Goal: Task Accomplishment & Management: Complete application form

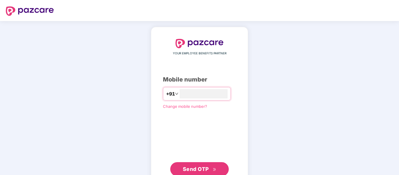
type input "**********"
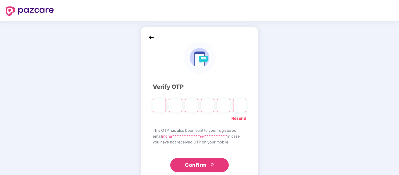
type input "*"
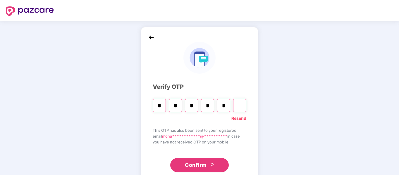
type input "*"
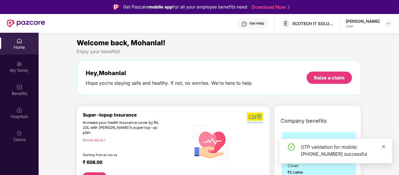
click at [382, 146] on icon "close" at bounding box center [384, 147] width 4 height 4
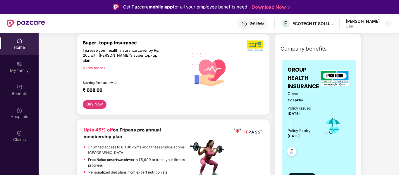
scroll to position [74, 0]
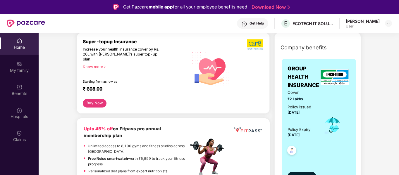
click at [100, 65] on div "Know more" at bounding box center [134, 67] width 102 height 4
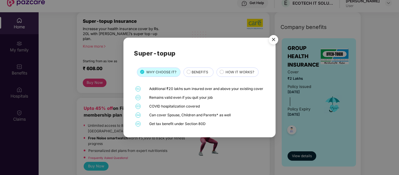
scroll to position [21, 0]
click at [273, 40] on img "Close" at bounding box center [274, 41] width 16 height 16
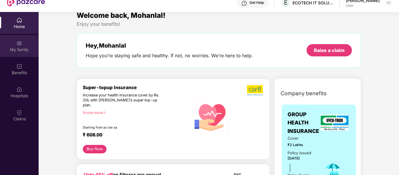
scroll to position [6, 0]
click at [22, 48] on div "My family" at bounding box center [19, 50] width 39 height 6
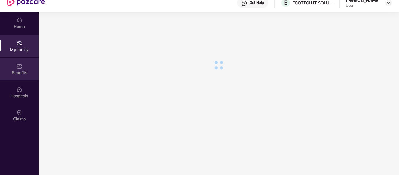
click at [20, 71] on div "Benefits" at bounding box center [19, 73] width 39 height 6
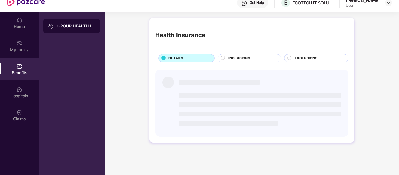
click at [148, 97] on div "Health Insurance DETAILS INCLUSIONS EXCLUSIONS" at bounding box center [252, 83] width 295 height 137
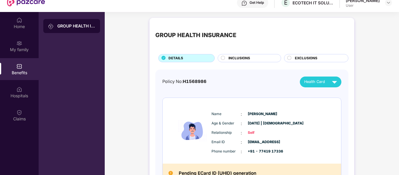
click at [239, 59] on span "INCLUSIONS" at bounding box center [240, 59] width 22 height 6
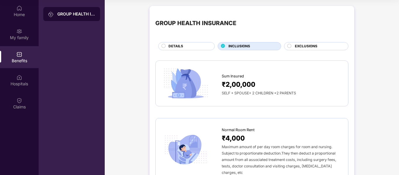
click at [311, 48] on span "EXCLUSIONS" at bounding box center [306, 47] width 23 height 6
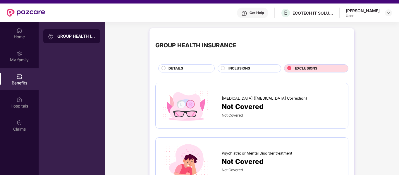
scroll to position [10, 0]
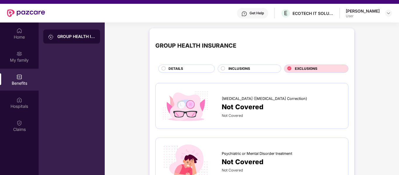
click at [268, 68] on div "INCLUSIONS" at bounding box center [252, 69] width 52 height 6
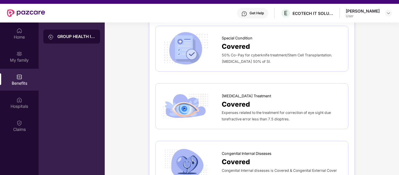
scroll to position [33, 0]
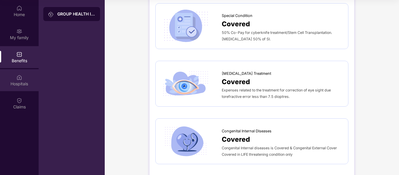
click at [19, 83] on div "Hospitals" at bounding box center [19, 84] width 39 height 6
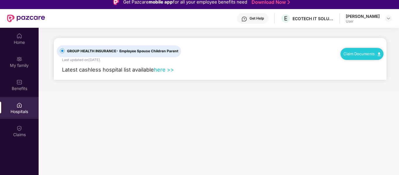
scroll to position [5, 0]
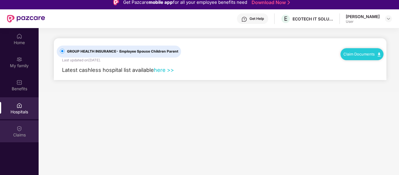
click at [23, 125] on div "Claims" at bounding box center [19, 132] width 39 height 22
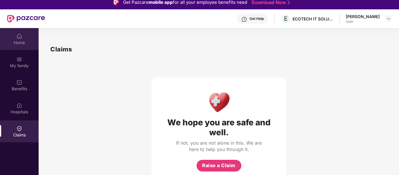
click at [22, 47] on div "Home" at bounding box center [19, 39] width 39 height 22
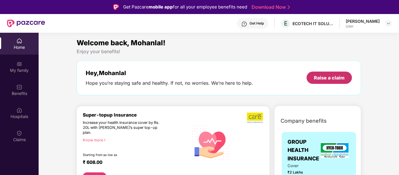
click at [328, 75] on div "Raise a claim" at bounding box center [329, 78] width 31 height 6
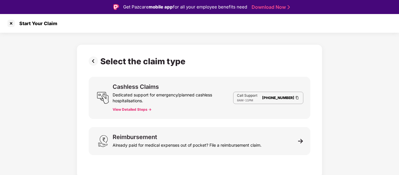
scroll to position [14, 0]
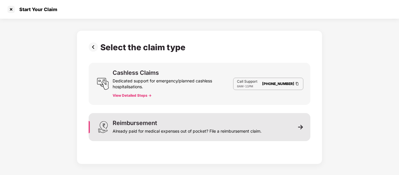
click at [225, 126] on div "Reimbursement Already paid for medical expenses out of pocket? File a reimburse…" at bounding box center [187, 127] width 149 height 14
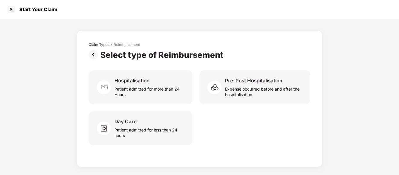
click at [92, 53] on img at bounding box center [95, 54] width 12 height 9
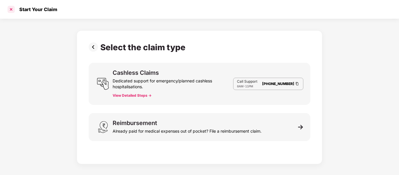
click at [11, 9] on div at bounding box center [10, 9] width 9 height 9
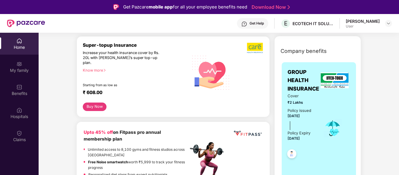
scroll to position [0, 0]
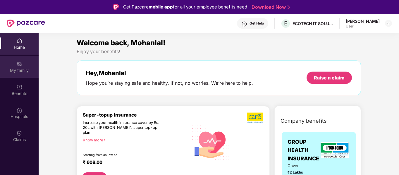
click at [23, 69] on div "My family" at bounding box center [19, 71] width 39 height 6
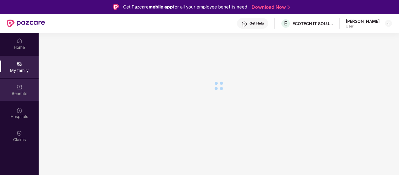
click at [23, 90] on div "Benefits" at bounding box center [19, 90] width 39 height 22
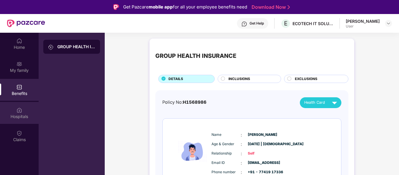
click at [24, 106] on div "Hospitals" at bounding box center [19, 113] width 39 height 22
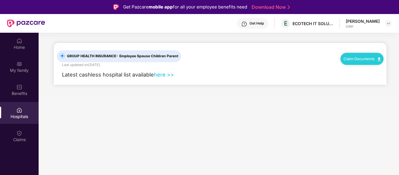
click at [165, 75] on link "here >>" at bounding box center [164, 74] width 20 height 6
click at [385, 24] on div "[PERSON_NAME] User" at bounding box center [369, 23] width 46 height 10
click at [387, 25] on img at bounding box center [389, 23] width 5 height 5
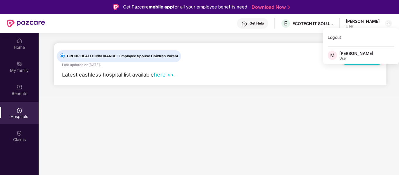
click at [213, 111] on main "GROUP HEALTH INSURANCE - Employee Spouse Children Parent Last updated on [DATE]…" at bounding box center [219, 120] width 361 height 175
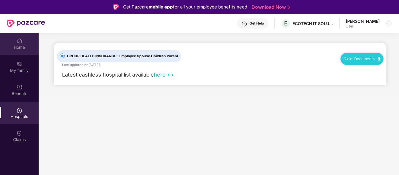
click at [17, 47] on div "Home" at bounding box center [19, 48] width 39 height 6
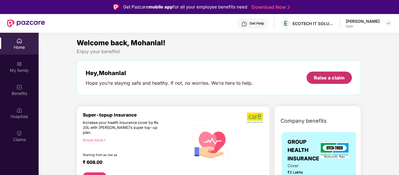
click at [340, 79] on div "Raise a claim" at bounding box center [329, 78] width 31 height 6
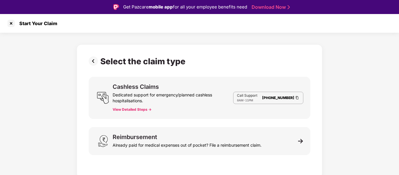
scroll to position [14, 0]
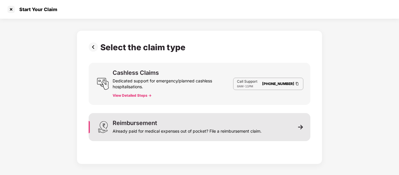
click at [228, 134] on div "Already paid for medical expenses out of pocket? File a reimbursement claim." at bounding box center [187, 130] width 149 height 8
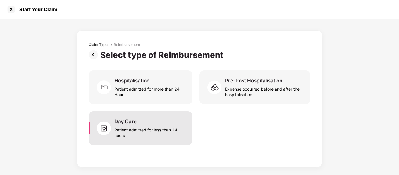
click at [162, 132] on div "Patient admitted for less than 24 hours" at bounding box center [150, 131] width 71 height 13
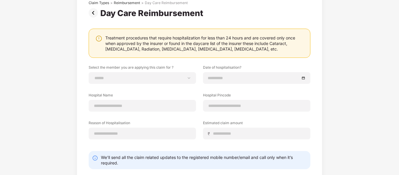
scroll to position [45, 0]
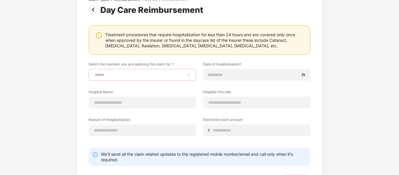
click at [177, 73] on select "**********" at bounding box center [143, 75] width 98 height 5
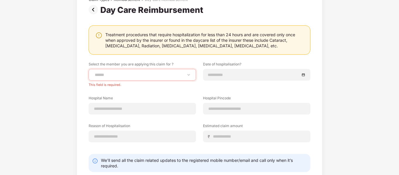
click at [191, 59] on div "**********" at bounding box center [200, 95] width 222 height 196
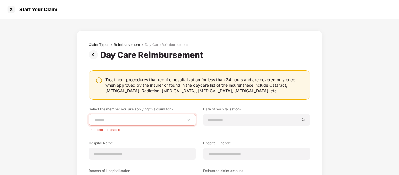
scroll to position [0, 0]
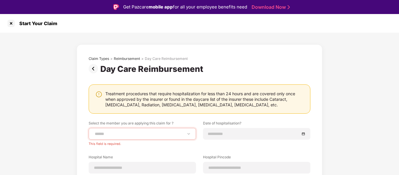
click at [90, 68] on img at bounding box center [95, 68] width 12 height 9
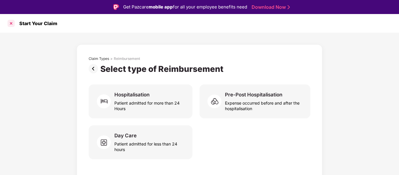
click at [14, 25] on div at bounding box center [10, 23] width 9 height 9
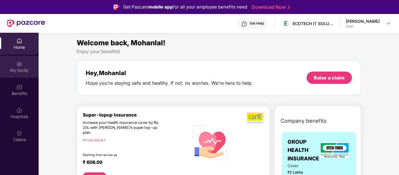
click at [16, 61] on div "My family" at bounding box center [19, 67] width 39 height 22
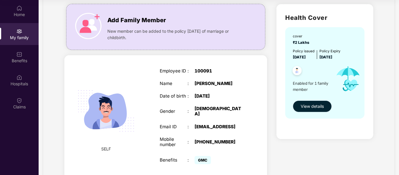
scroll to position [37, 0]
click at [312, 110] on span "View details" at bounding box center [312, 107] width 23 height 6
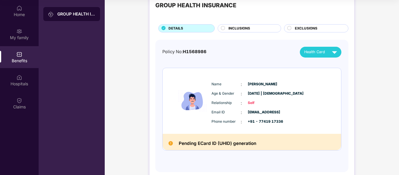
scroll to position [0, 0]
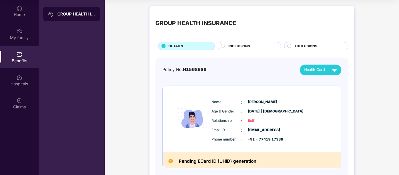
click at [251, 47] on div "INCLUSIONS" at bounding box center [252, 47] width 52 height 6
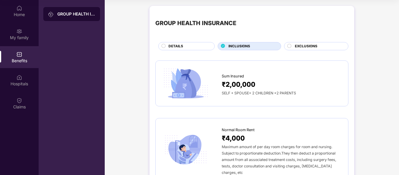
click at [303, 44] on span "EXCLUSIONS" at bounding box center [306, 47] width 23 height 6
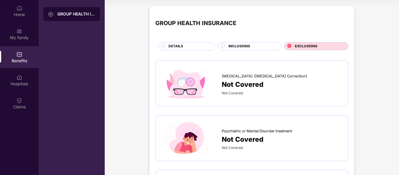
click at [88, 13] on div "GROUP HEALTH INSURANCE" at bounding box center [76, 14] width 38 height 6
click at [23, 76] on div "Hospitals" at bounding box center [19, 80] width 39 height 22
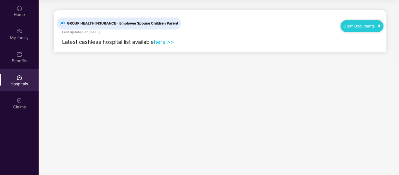
click at [160, 42] on link "here >>" at bounding box center [164, 42] width 20 height 6
click at [20, 17] on div "Home" at bounding box center [19, 15] width 39 height 6
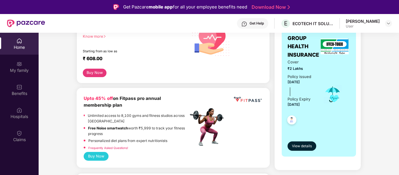
scroll to position [104, 0]
click at [308, 148] on span "View details" at bounding box center [302, 146] width 20 height 6
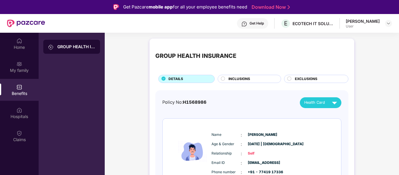
scroll to position [30, 0]
